Goal: Task Accomplishment & Management: Complete application form

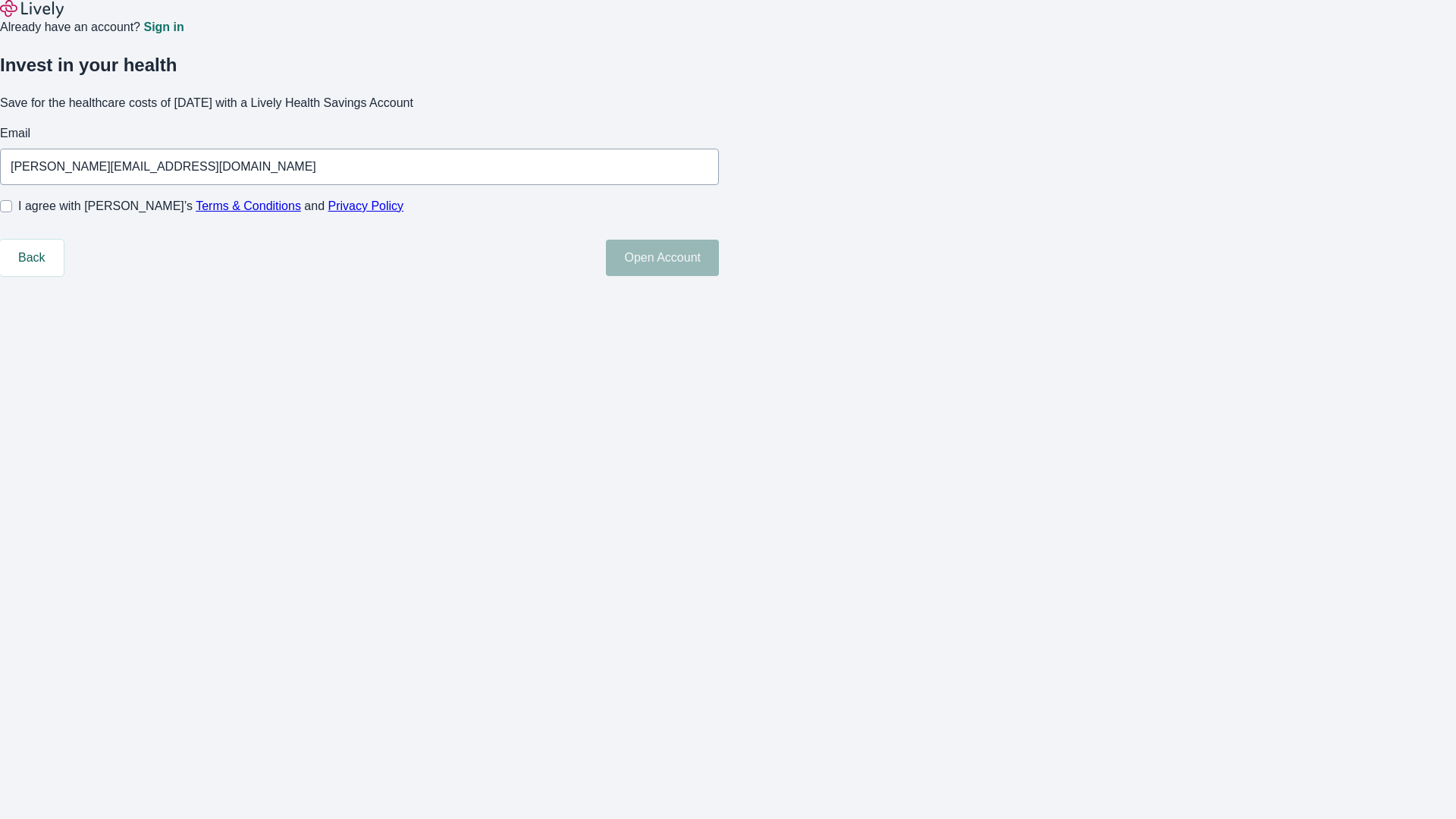
click at [13, 213] on input "I agree with Lively’s Terms & Conditions and Privacy Policy" at bounding box center [6, 206] width 13 height 13
checkbox input "true"
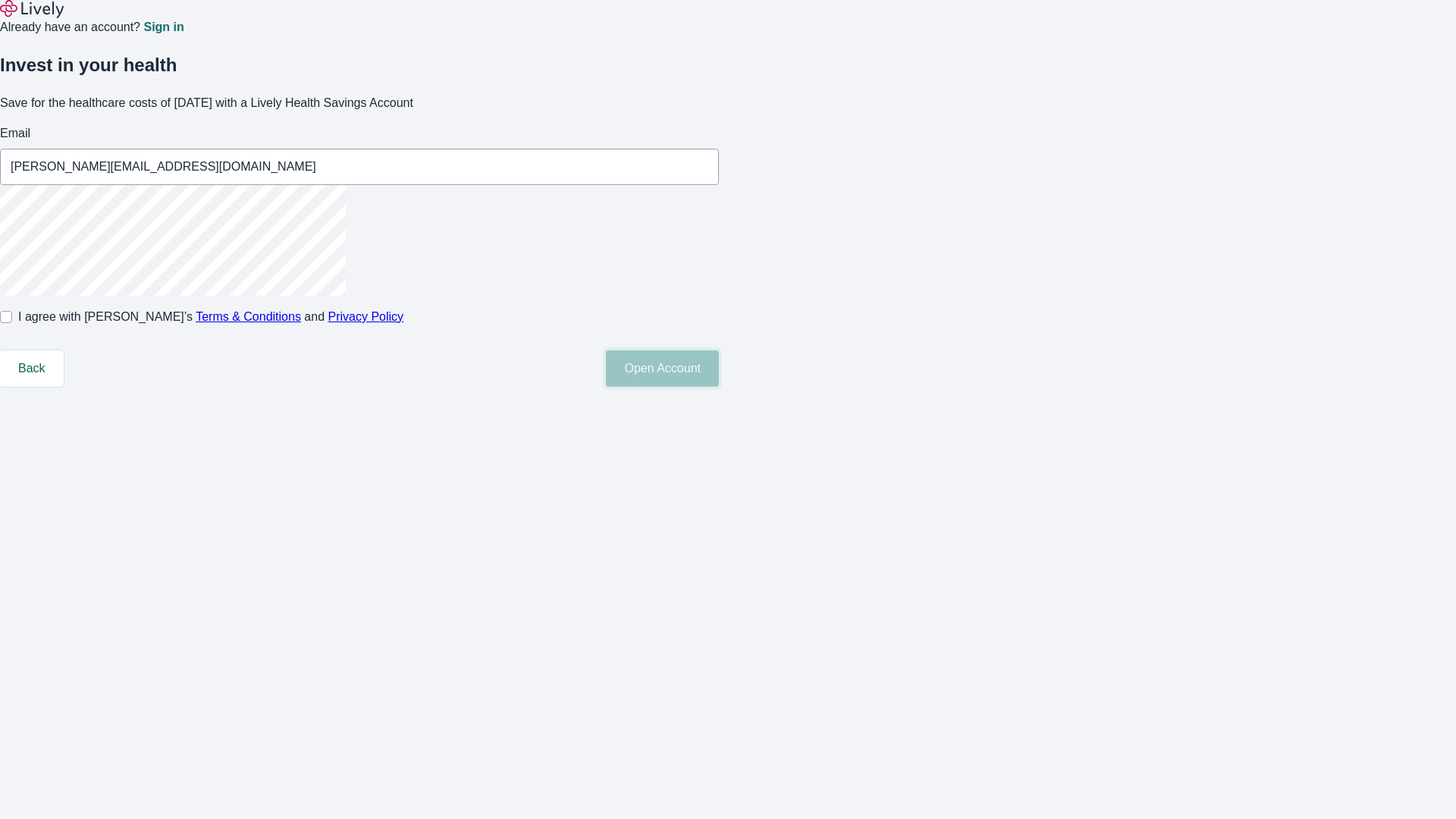
click at [719, 387] on button "Open Account" at bounding box center [663, 369] width 113 height 37
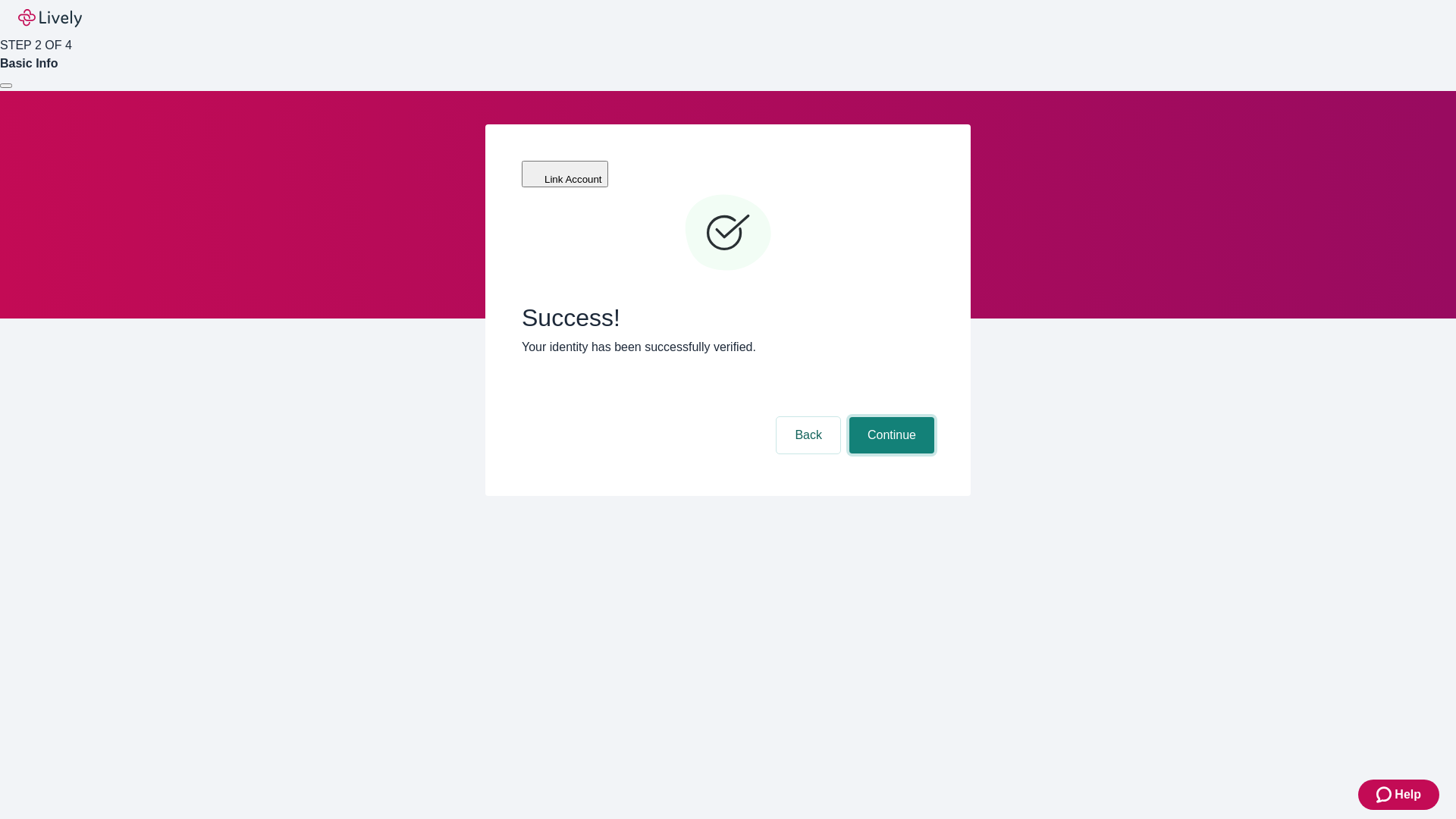
click at [890, 417] on button "Continue" at bounding box center [892, 435] width 85 height 37
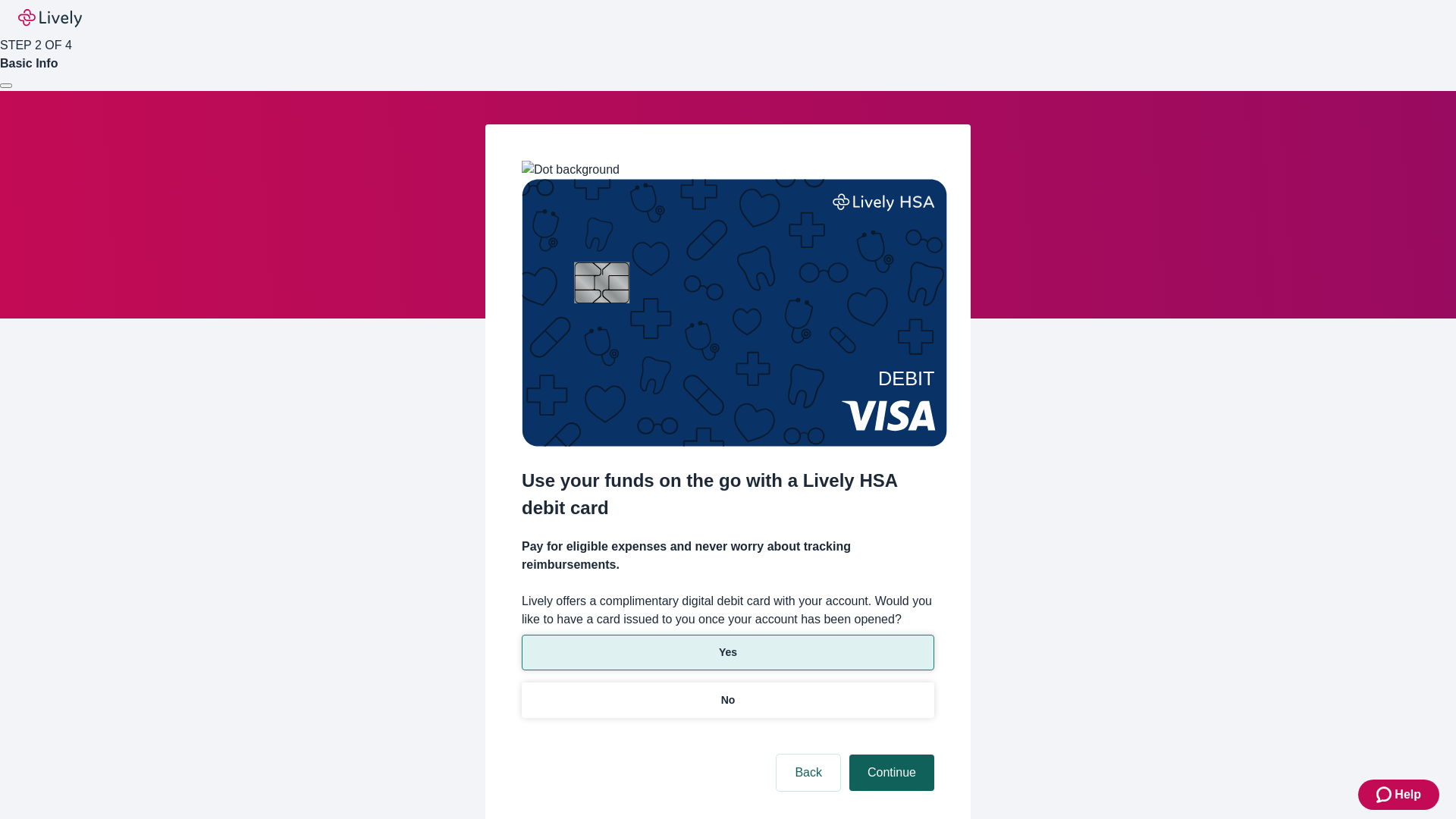
click at [727, 645] on p "Yes" at bounding box center [728, 652] width 18 height 16
click at [890, 755] on button "Continue" at bounding box center [892, 773] width 85 height 37
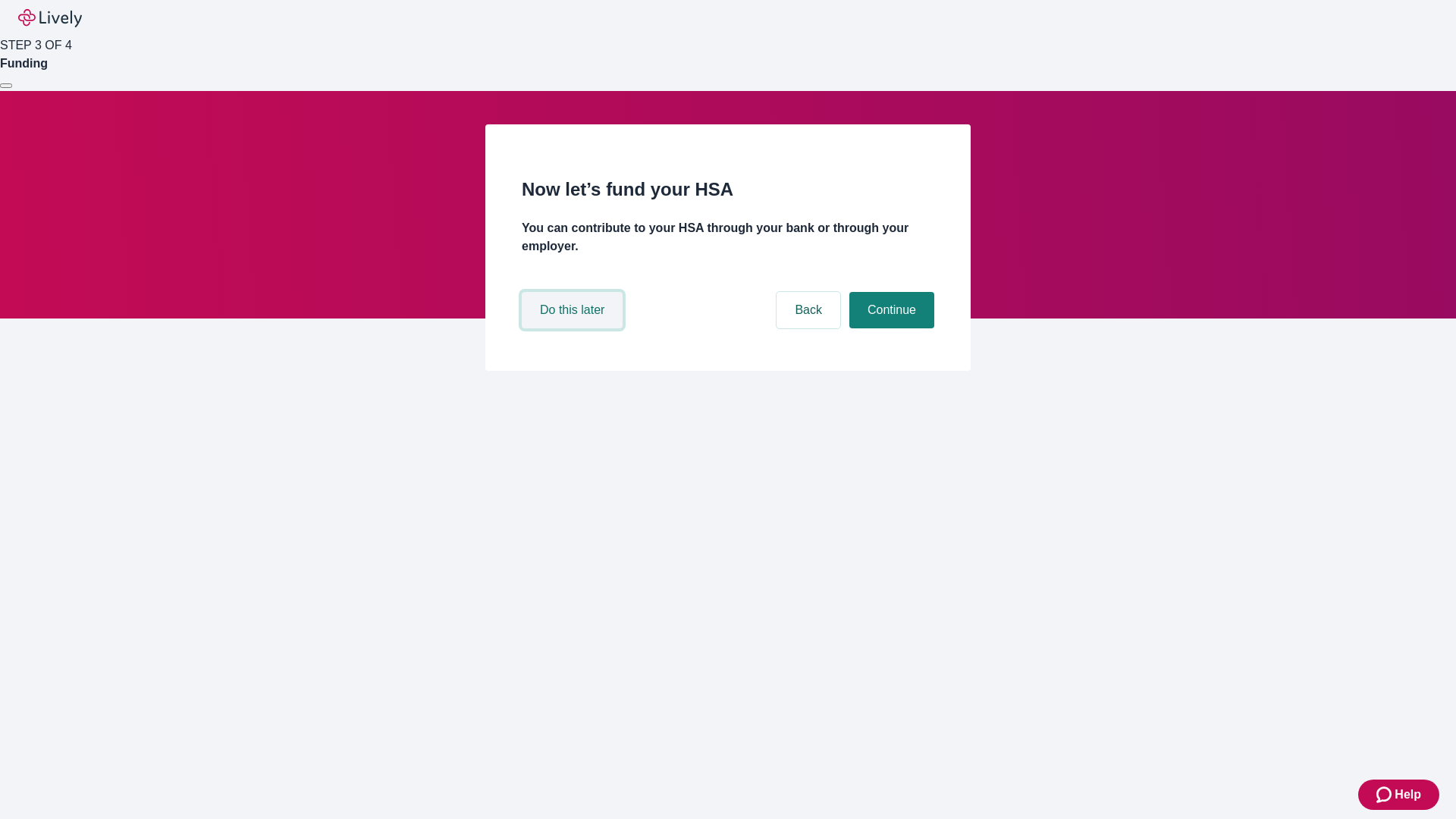
click at [574, 329] on button "Do this later" at bounding box center [572, 310] width 101 height 37
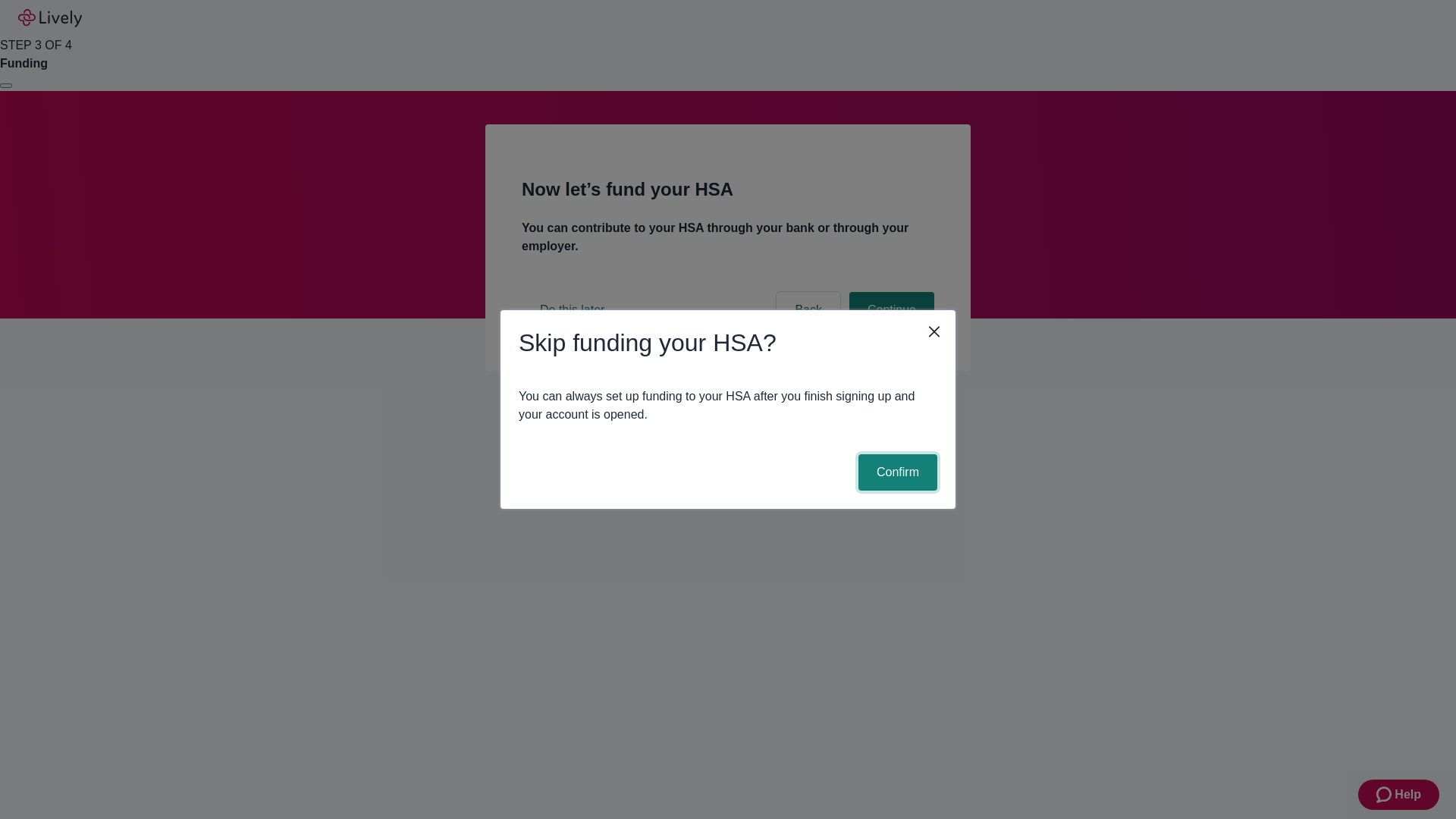
click at [896, 473] on button "Confirm" at bounding box center [897, 473] width 79 height 37
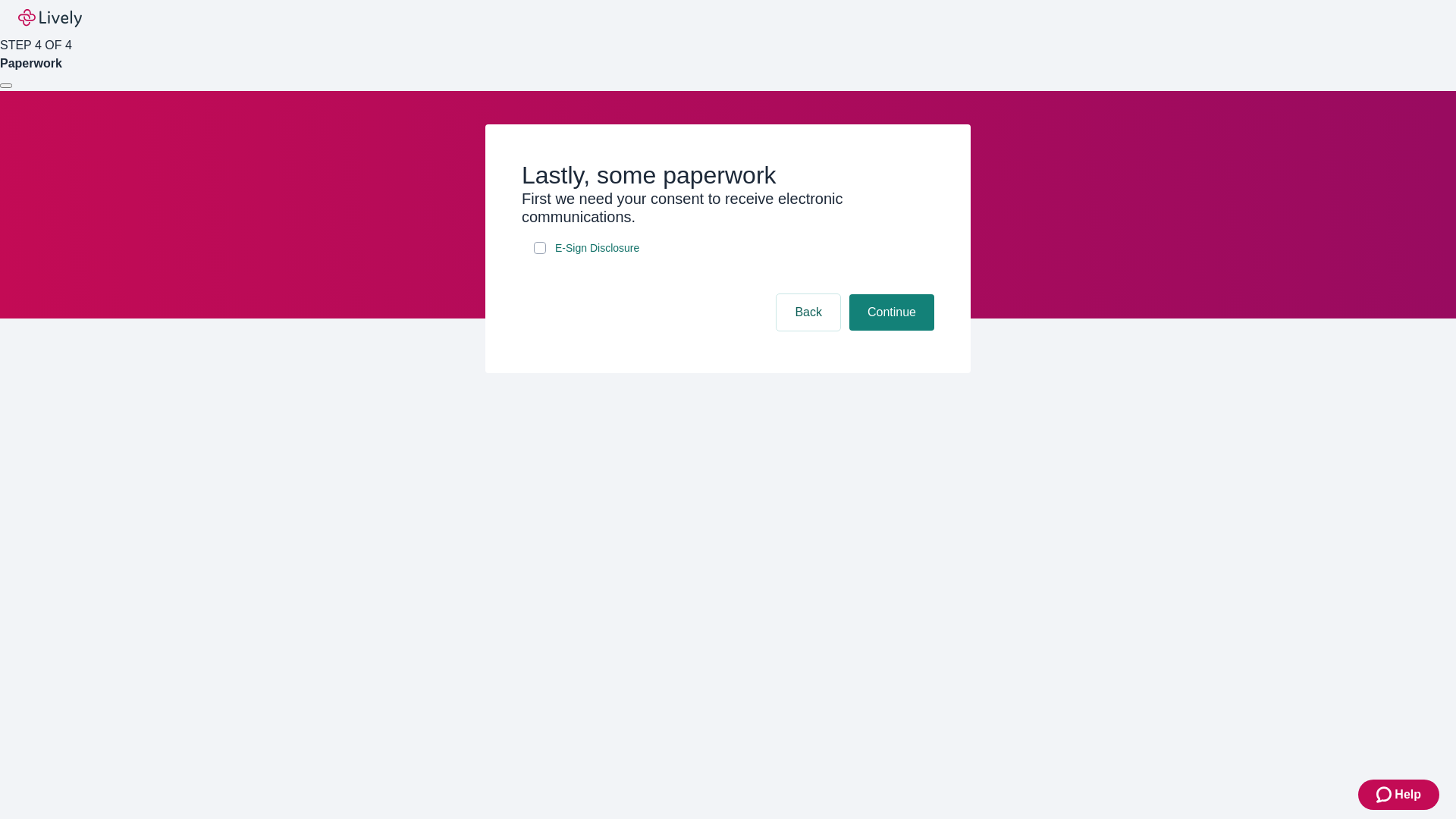
click at [540, 254] on input "E-Sign Disclosure" at bounding box center [540, 248] width 13 height 13
checkbox input "true"
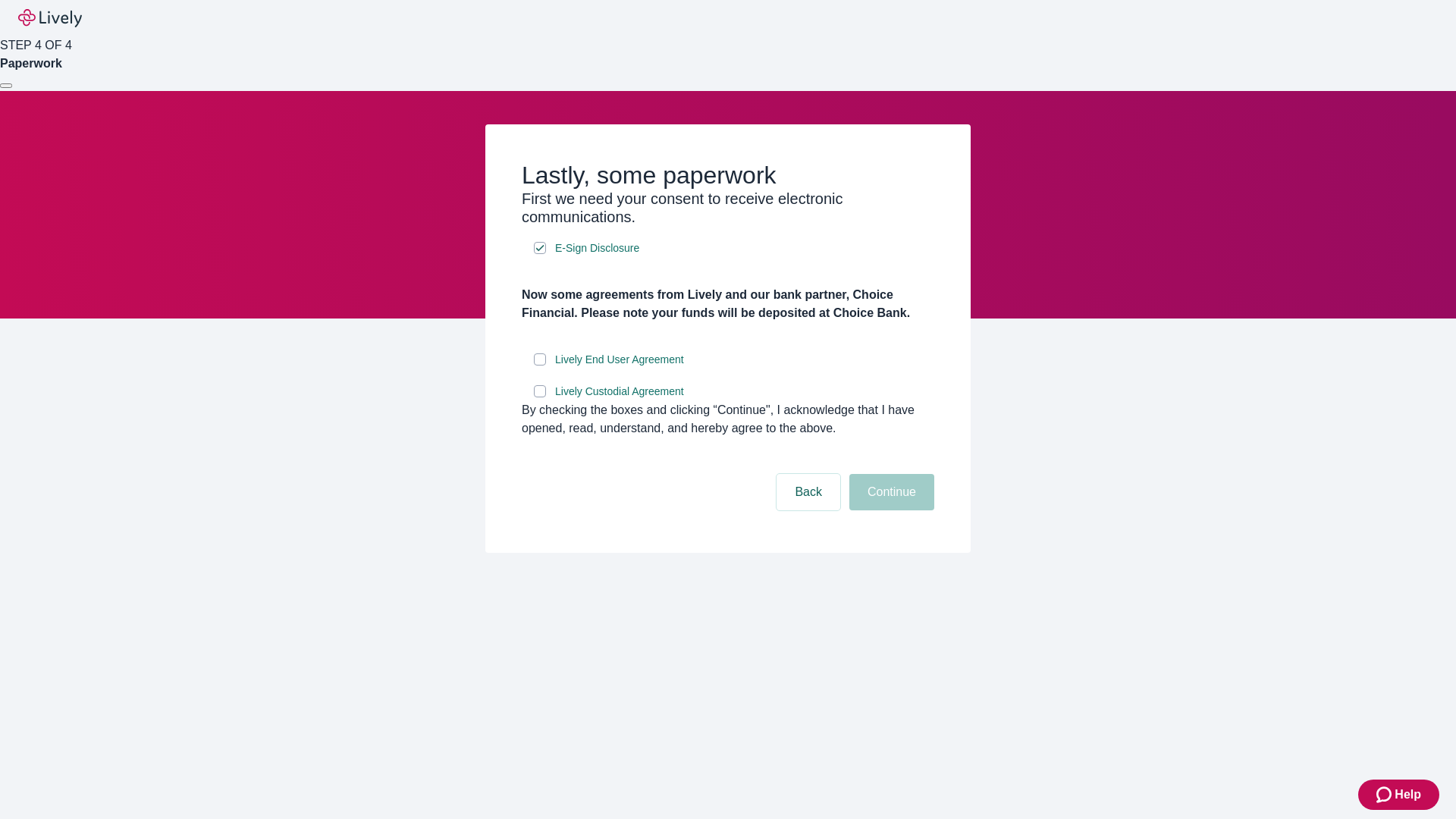
click at [540, 365] on input "Lively End User Agreement" at bounding box center [540, 359] width 13 height 13
checkbox input "true"
click at [540, 398] on input "Lively Custodial Agreement" at bounding box center [540, 391] width 13 height 13
checkbox input "true"
click at [890, 510] on button "Continue" at bounding box center [892, 492] width 85 height 37
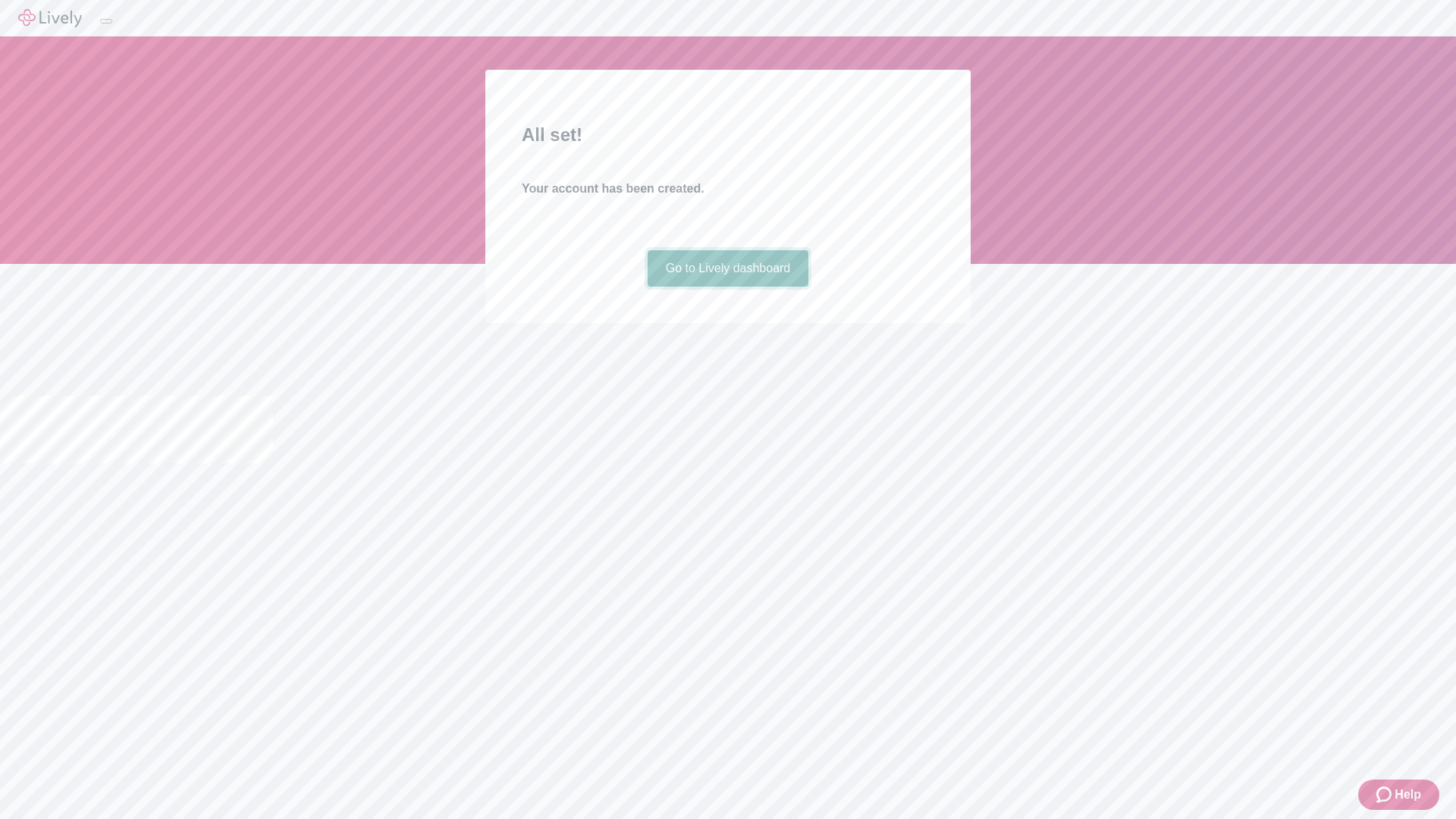
click at [727, 287] on link "Go to Lively dashboard" at bounding box center [729, 269] width 162 height 37
